Goal: Transaction & Acquisition: Obtain resource

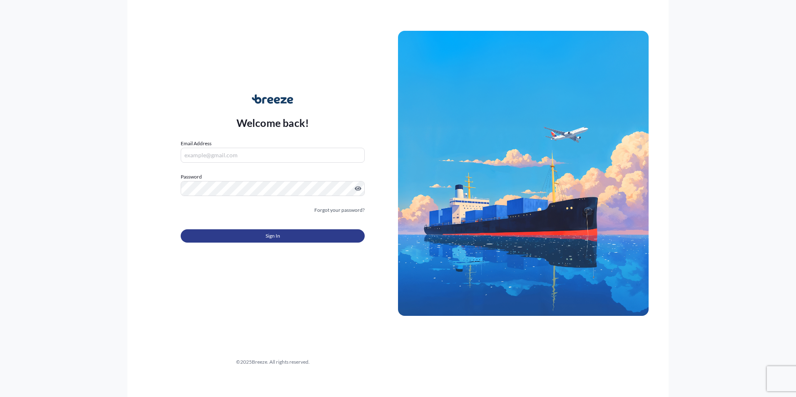
type input "[EMAIL_ADDRESS][DOMAIN_NAME]"
click at [271, 236] on span "Sign In" at bounding box center [273, 236] width 15 height 8
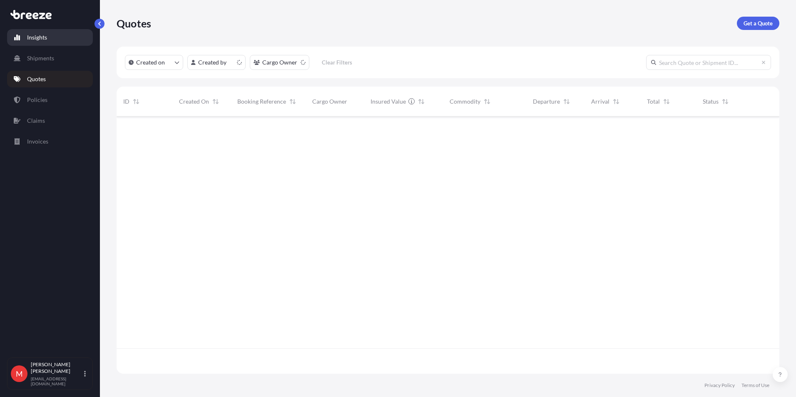
scroll to position [256, 656]
click at [768, 25] on p "Get a Quote" at bounding box center [757, 23] width 29 height 8
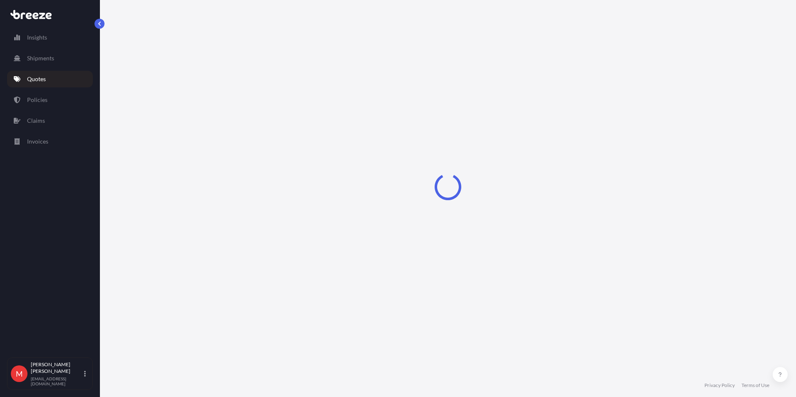
select select "Sea"
select select "1"
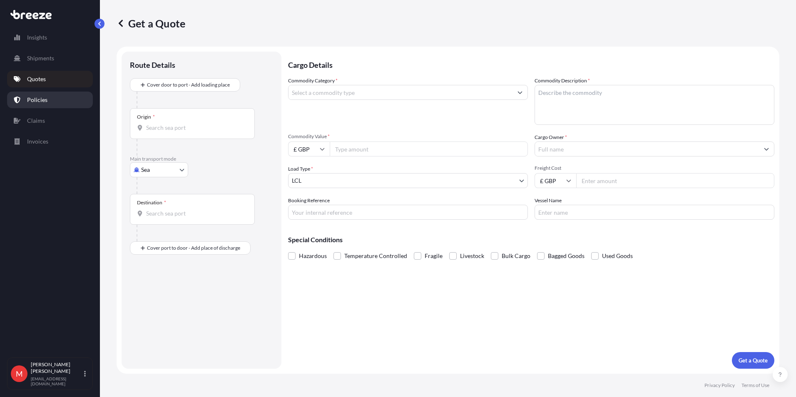
click at [67, 100] on link "Policies" at bounding box center [50, 100] width 86 height 17
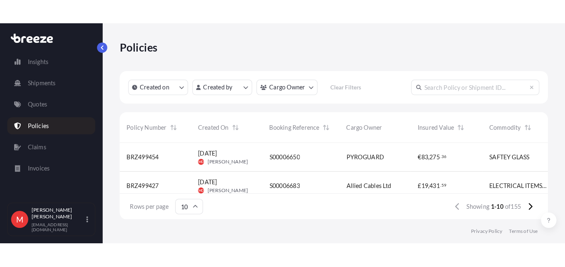
scroll to position [256, 656]
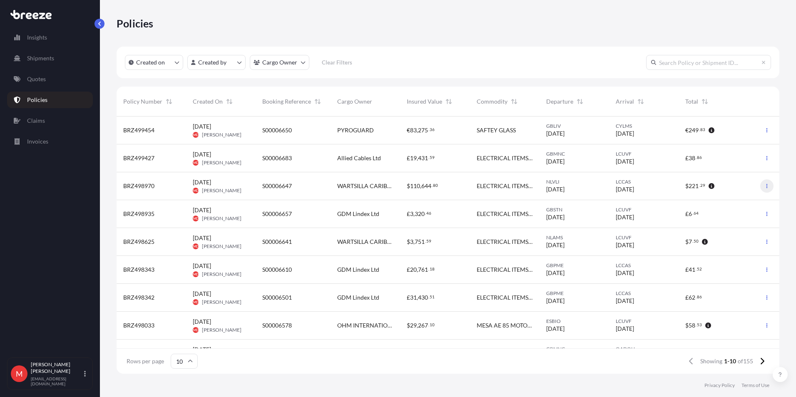
click at [764, 187] on icon "button" at bounding box center [766, 186] width 5 height 5
click at [718, 191] on p "Duplicate quote" at bounding box center [715, 188] width 42 height 8
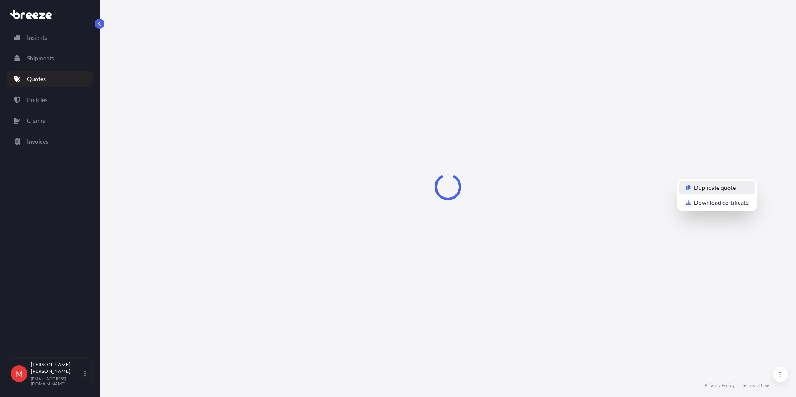
select select "Road"
select select "Sea"
select select "Road"
select select "1"
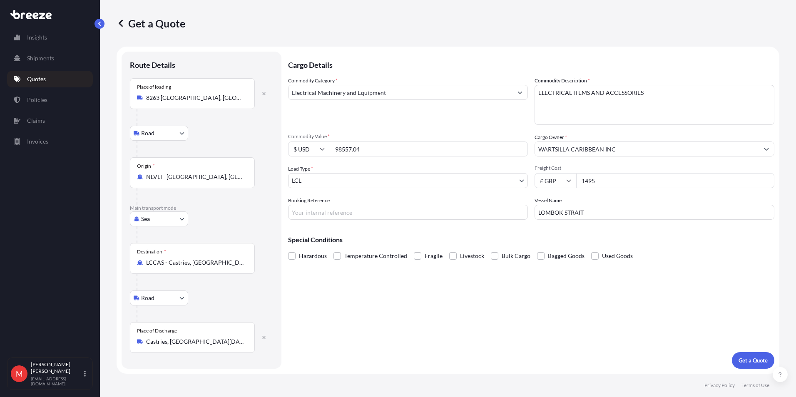
drag, startPoint x: 602, startPoint y: 179, endPoint x: 527, endPoint y: 179, distance: 74.9
click at [527, 179] on div "Commodity Category * Electrical Machinery and Equipment Commodity Description *…" at bounding box center [531, 148] width 486 height 143
type input "5500"
click at [354, 213] on input "Booking Reference" at bounding box center [408, 212] width 240 height 15
type input "s"
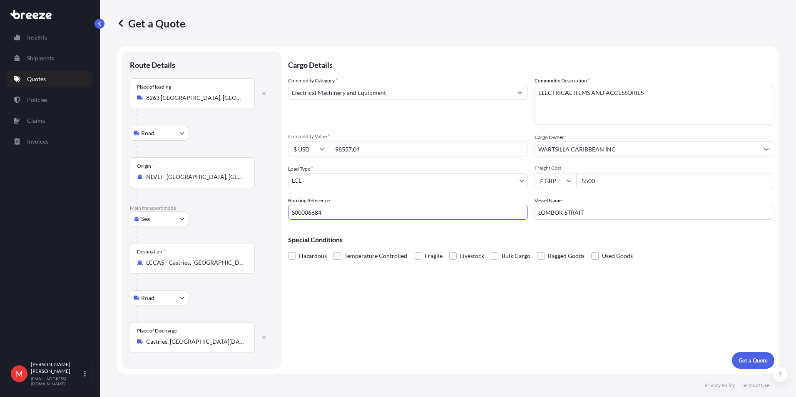
type input "S00006684"
click at [371, 146] on input "98557.04" at bounding box center [429, 149] width 198 height 15
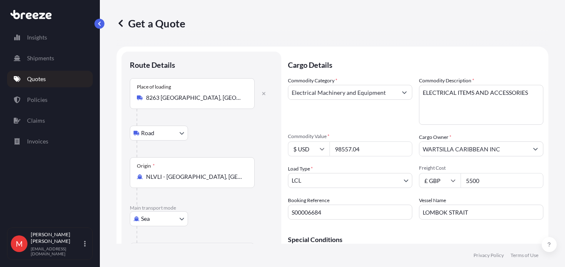
drag, startPoint x: 384, startPoint y: 149, endPoint x: 311, endPoint y: 147, distance: 72.9
click at [311, 147] on div "$ USD 98557.04" at bounding box center [350, 149] width 124 height 15
type input "83755.94"
click at [342, 125] on div "Commodity Category * Electrical Machinery and Equipment Commodity Description *…" at bounding box center [416, 148] width 256 height 143
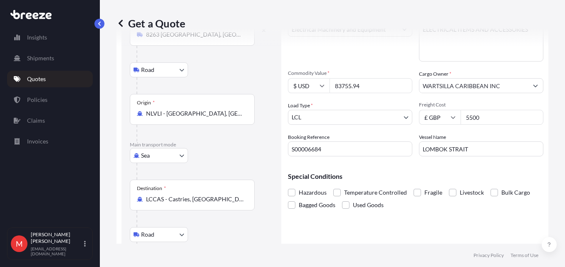
scroll to position [83, 0]
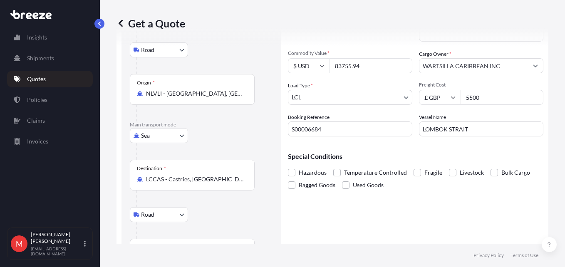
drag, startPoint x: 481, startPoint y: 132, endPoint x: 341, endPoint y: 124, distance: 140.5
click at [341, 124] on div "Commodity Category * Electrical Machinery and Equipment Commodity Description *…" at bounding box center [416, 64] width 256 height 143
paste input "BALTIC KLIPPER"
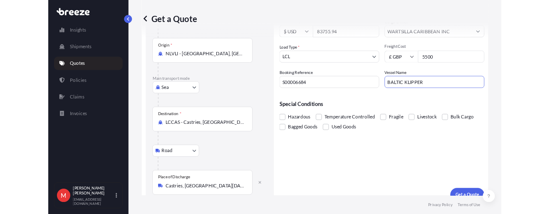
scroll to position [122, 0]
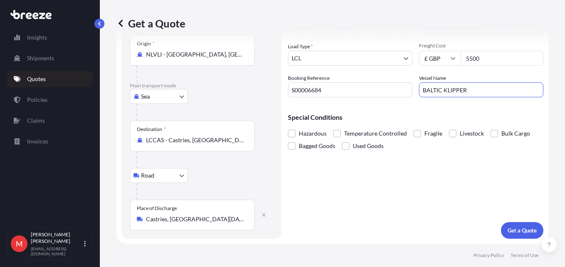
type input "BALTIC KLIPPER"
click at [523, 231] on p "Get a Quote" at bounding box center [522, 230] width 29 height 8
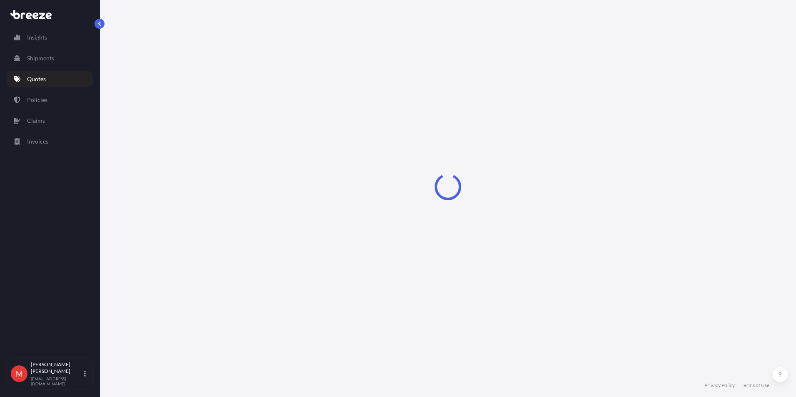
select select "Road"
select select "Sea"
select select "Road"
select select "1"
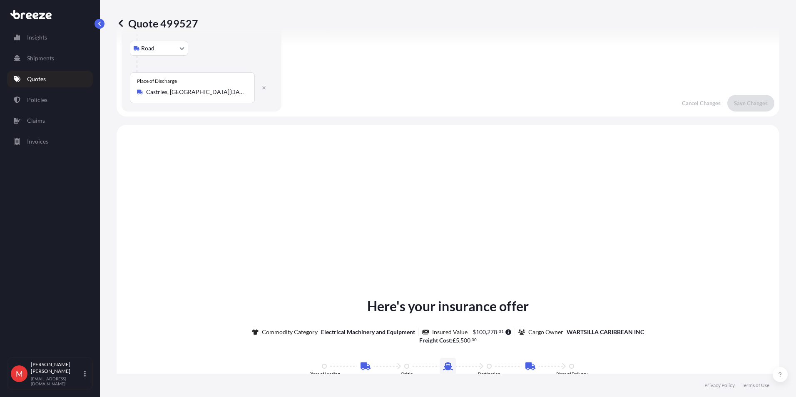
scroll to position [416, 0]
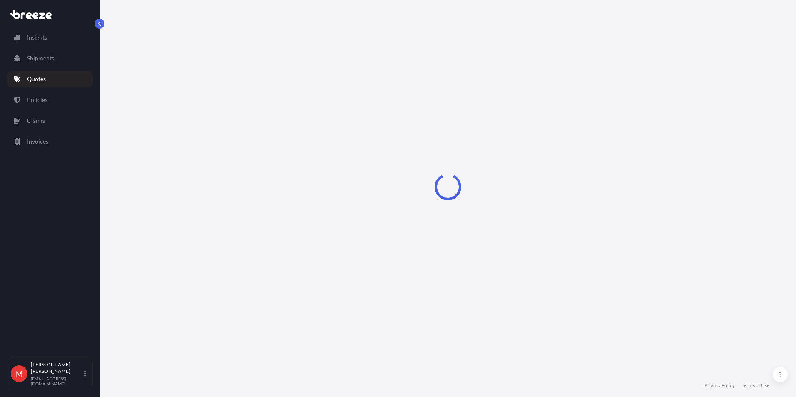
select select "Road"
select select "Sea"
select select "Road"
select select "1"
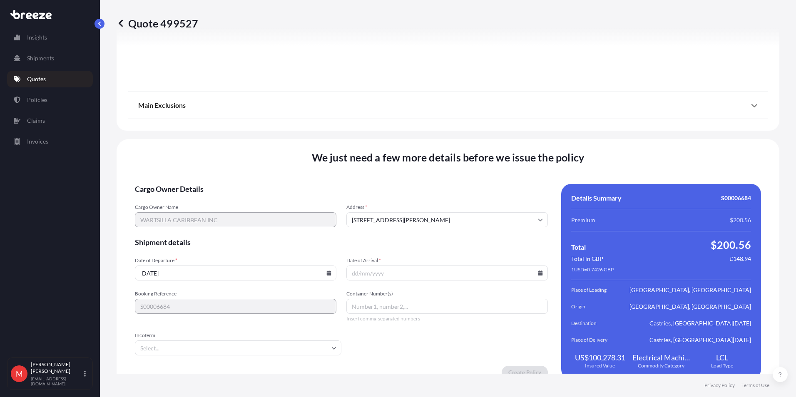
scroll to position [1090, 0]
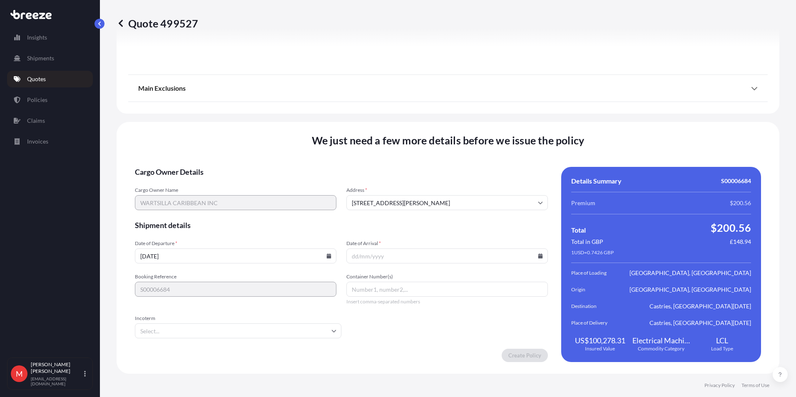
click at [323, 256] on input "[DATE]" at bounding box center [235, 256] width 201 height 15
click at [327, 256] on icon at bounding box center [329, 256] width 5 height 5
click at [252, 200] on button "26" at bounding box center [254, 197] width 13 height 13
type input "[DATE]"
click at [534, 253] on input "Date of Arrival *" at bounding box center [446, 256] width 201 height 15
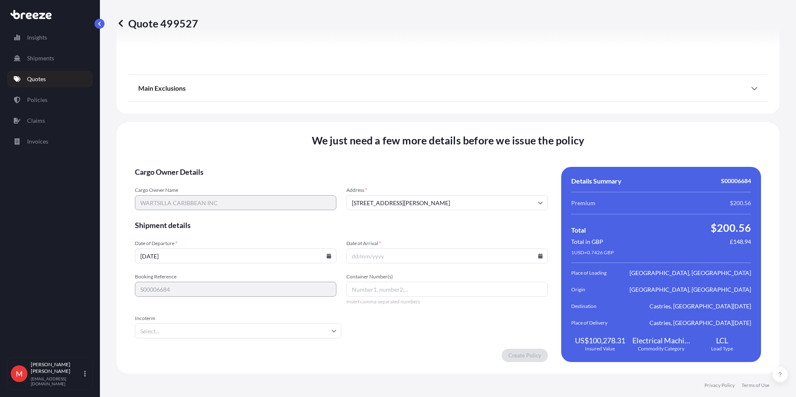
click at [536, 261] on input "Date of Arrival *" at bounding box center [446, 256] width 201 height 15
click at [536, 259] on input "Date of Arrival *" at bounding box center [446, 256] width 201 height 15
click at [538, 256] on icon at bounding box center [540, 256] width 5 height 5
click at [502, 117] on icon at bounding box center [501, 116] width 2 height 5
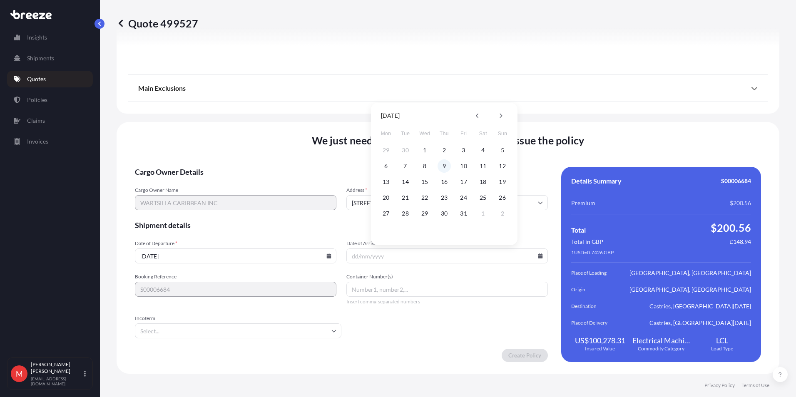
click at [438, 165] on button "9" at bounding box center [443, 165] width 13 height 13
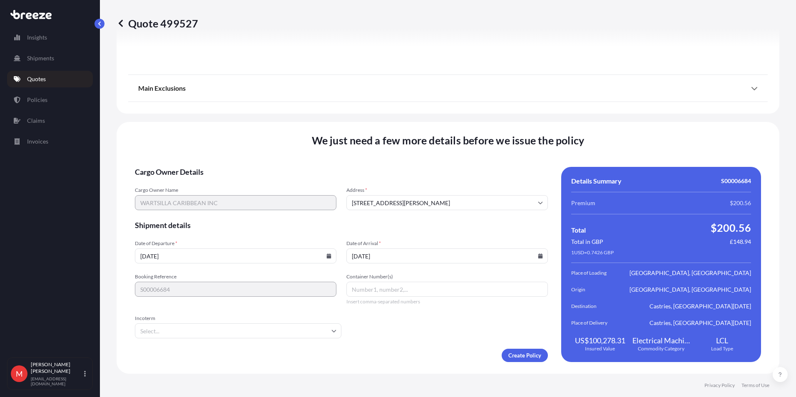
type input "[DATE]"
click at [381, 286] on input "Container Number(s)" at bounding box center [446, 289] width 201 height 15
click at [254, 330] on input "Incoterm" at bounding box center [238, 330] width 206 height 15
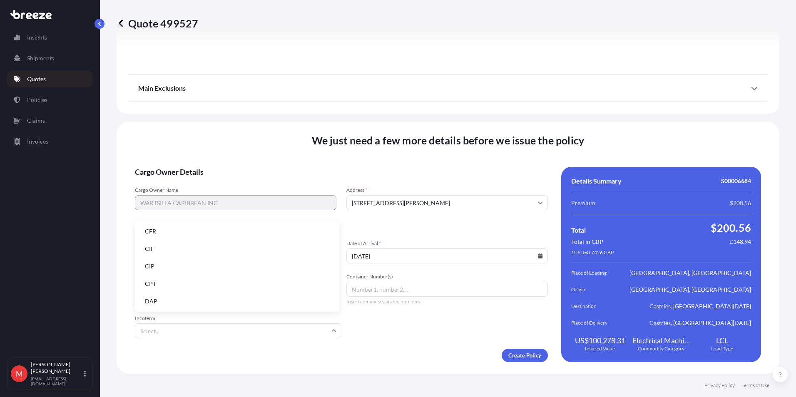
drag, startPoint x: 457, startPoint y: 337, endPoint x: 531, endPoint y: 348, distance: 74.5
click at [460, 337] on form "Cargo Owner Details Cargo Owner Name WARTSILLA CARIBBEAN INC Address * [STREET_…" at bounding box center [341, 264] width 413 height 195
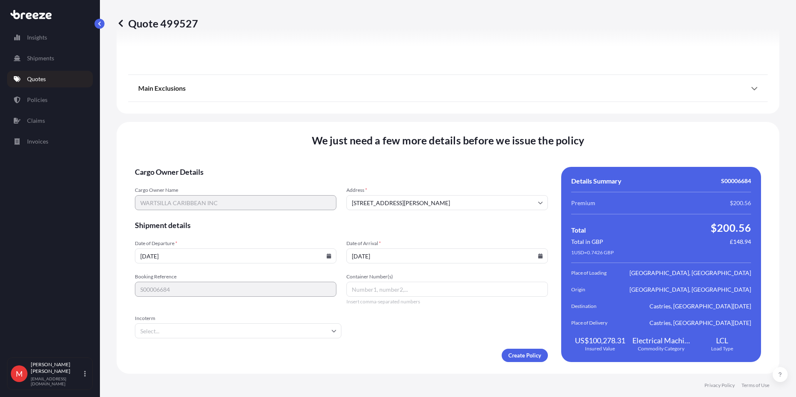
click at [531, 348] on form "Cargo Owner Details Cargo Owner Name WARTSILLA CARIBBEAN INC Address * [STREET_…" at bounding box center [341, 264] width 413 height 195
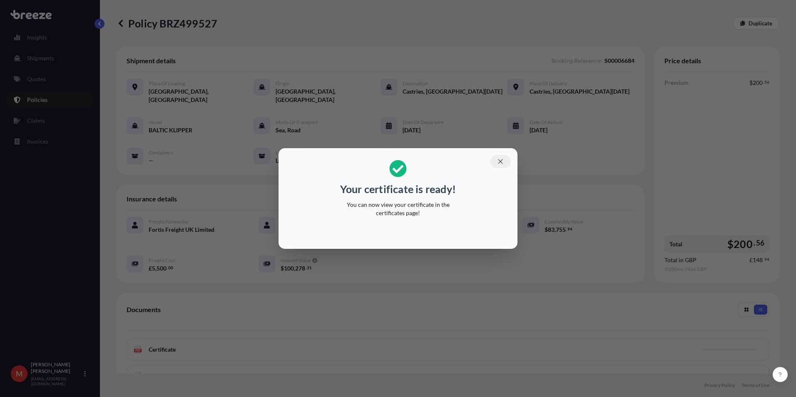
click at [499, 160] on icon "button" at bounding box center [500, 161] width 5 height 5
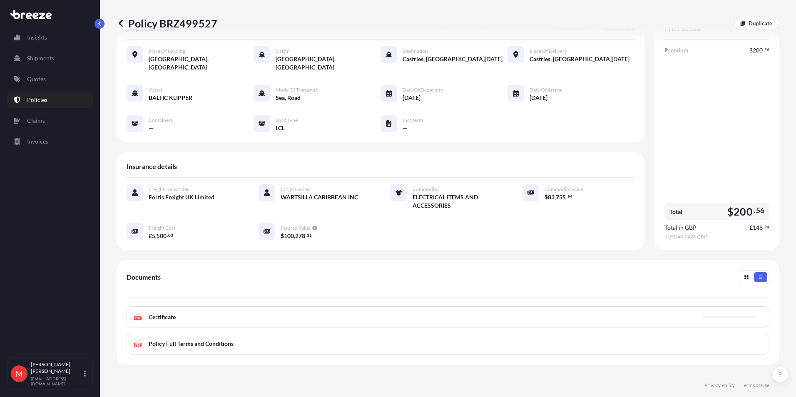
scroll to position [83, 0]
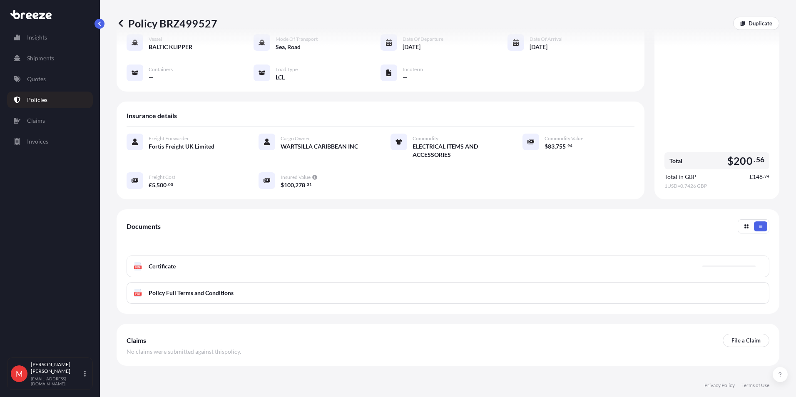
click at [162, 262] on span "Certificate" at bounding box center [162, 266] width 27 height 8
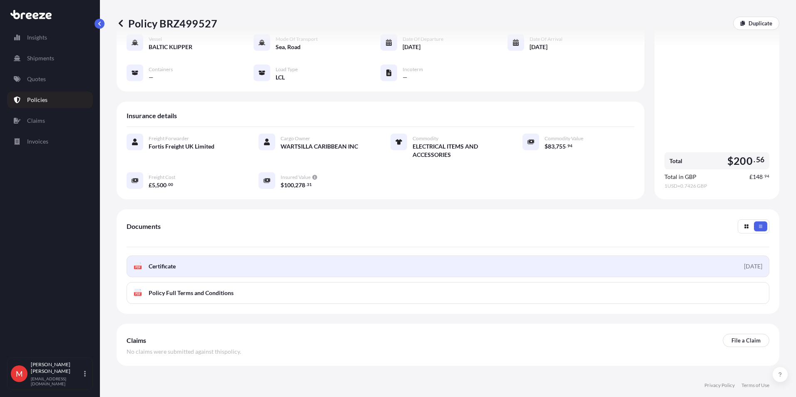
click at [222, 260] on link "PDF Certificate [DATE]" at bounding box center [448, 267] width 643 height 22
